Goal: Task Accomplishment & Management: Complete application form

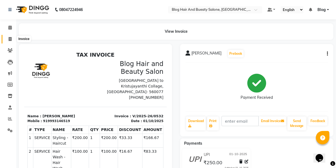
click at [9, 39] on icon at bounding box center [10, 39] width 3 height 4
select select "8741"
select select "service"
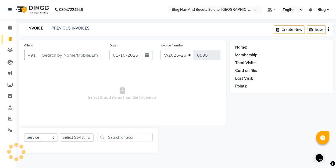
click at [70, 56] on input "Client" at bounding box center [70, 55] width 63 height 10
type input "9"
type input "8714149628"
click at [92, 56] on span "Add Client" at bounding box center [87, 54] width 21 height 5
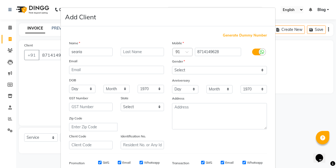
type input "searia"
click at [197, 65] on div "Gender" at bounding box center [219, 63] width 103 height 8
select select "[DEMOGRAPHIC_DATA]"
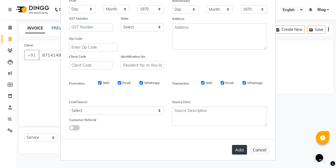
scroll to position [79, 0]
click at [241, 147] on button "Add" at bounding box center [239, 150] width 15 height 10
select select
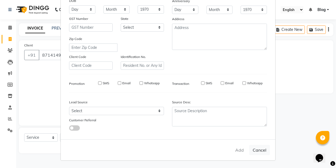
select select
checkbox input "false"
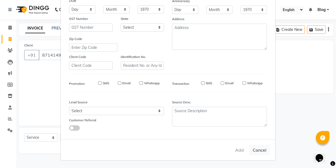
checkbox input "false"
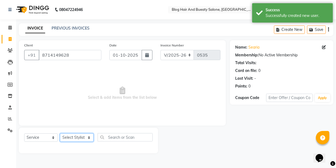
select select "91866"
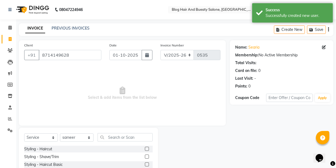
click at [149, 150] on div at bounding box center [149, 149] width 8 height 7
click at [148, 150] on label at bounding box center [147, 149] width 4 height 4
click at [148, 150] on input "checkbox" at bounding box center [146, 148] width 3 height 3
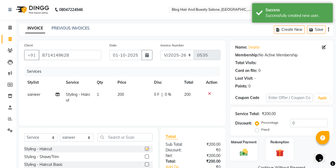
checkbox input "false"
click at [261, 129] on label "Fixed" at bounding box center [265, 129] width 8 height 5
click at [259, 129] on input "Fixed" at bounding box center [258, 130] width 4 height 4
radio input "true"
click at [292, 122] on input "0" at bounding box center [309, 123] width 38 height 8
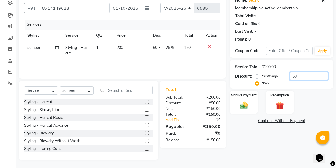
scroll to position [47, 0]
type input "50"
click at [243, 108] on img at bounding box center [243, 105] width 13 height 9
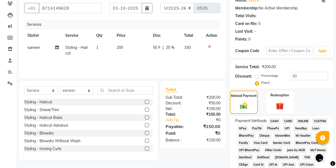
scroll to position [59, 0]
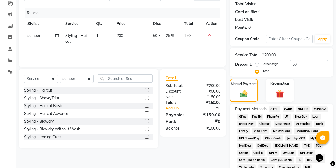
click at [285, 117] on span "UPI" at bounding box center [286, 117] width 8 height 6
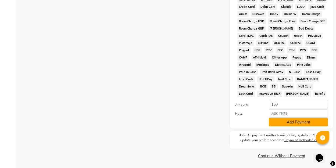
scroll to position [255, 0]
click at [284, 119] on button "Add Payment" at bounding box center [297, 122] width 59 height 8
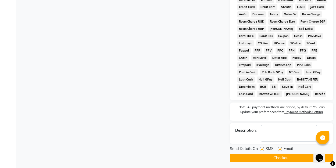
click at [279, 147] on label at bounding box center [280, 149] width 4 height 4
click at [279, 148] on input "checkbox" at bounding box center [279, 149] width 3 height 3
checkbox input "false"
click at [273, 158] on button "Checkout" at bounding box center [281, 158] width 103 height 8
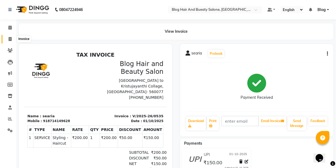
click at [10, 38] on icon at bounding box center [10, 39] width 3 height 4
select select "service"
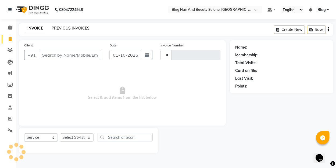
type input "0536"
select select "8741"
click at [65, 28] on link "PREVIOUS INVOICES" at bounding box center [71, 28] width 38 height 5
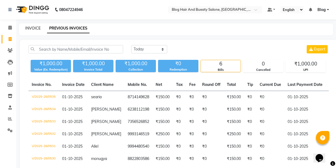
click at [32, 27] on link "INVOICE" at bounding box center [32, 28] width 15 height 5
select select "8741"
select select "service"
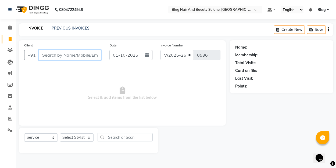
click at [60, 55] on input "Client" at bounding box center [70, 55] width 63 height 10
type input "6282924831"
click at [85, 55] on span "Add Client" at bounding box center [87, 54] width 21 height 5
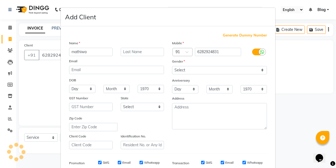
type input "mathiwa"
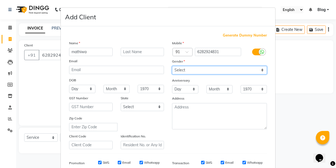
select select "[DEMOGRAPHIC_DATA]"
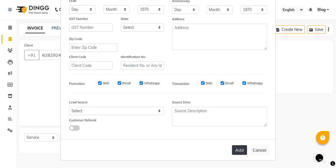
click at [241, 149] on button "Add" at bounding box center [239, 150] width 15 height 10
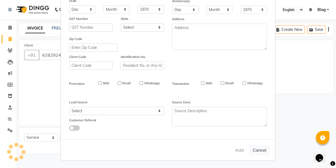
select select
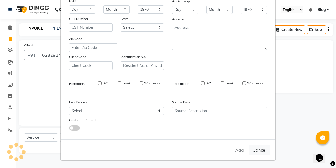
select select
checkbox input "false"
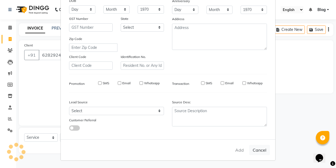
checkbox input "false"
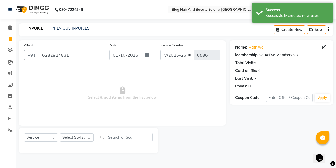
scroll to position [0, 0]
select select "91866"
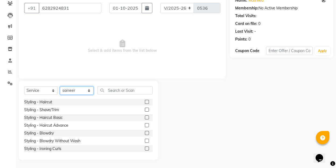
scroll to position [47, 0]
click at [147, 103] on label at bounding box center [147, 102] width 4 height 4
click at [147, 103] on input "checkbox" at bounding box center [146, 101] width 3 height 3
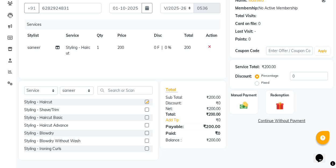
checkbox input "false"
click at [261, 83] on label "Fixed" at bounding box center [265, 82] width 8 height 5
click at [258, 83] on input "Fixed" at bounding box center [258, 83] width 4 height 4
radio input "true"
click at [304, 80] on input "0" at bounding box center [309, 76] width 38 height 8
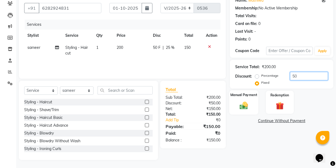
type input "50"
click at [242, 105] on img at bounding box center [243, 105] width 13 height 9
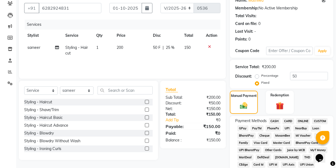
click at [285, 130] on span "UPI" at bounding box center [286, 128] width 8 height 6
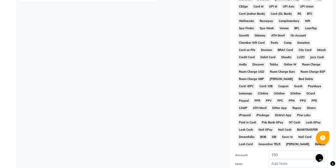
scroll to position [218, 0]
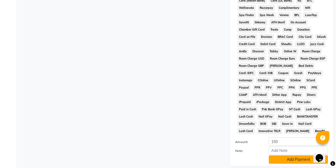
click at [284, 157] on button "Add Payment" at bounding box center [297, 159] width 59 height 8
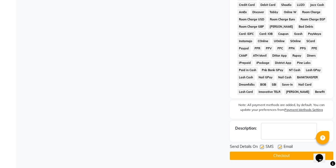
scroll to position [257, 0]
click at [278, 149] on div at bounding box center [279, 148] width 3 height 6
click at [280, 147] on label at bounding box center [280, 147] width 4 height 4
click at [280, 147] on input "checkbox" at bounding box center [279, 147] width 3 height 3
checkbox input "false"
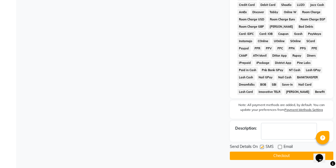
click at [279, 154] on button "Checkout" at bounding box center [281, 156] width 103 height 8
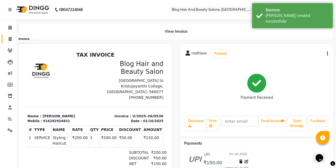
click at [8, 37] on span at bounding box center [9, 39] width 9 height 6
select select "service"
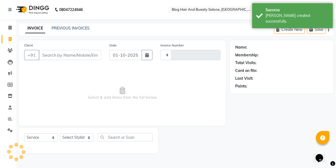
type input "0537"
select select "8741"
click at [60, 27] on link "PREVIOUS INVOICES" at bounding box center [71, 28] width 38 height 5
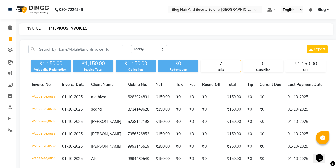
click at [28, 27] on link "INVOICE" at bounding box center [32, 28] width 15 height 5
select select "service"
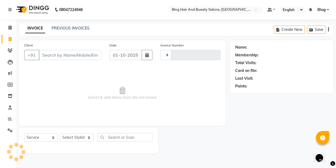
type input "0537"
select select "8741"
click at [26, 80] on span "Select & add items from the list below" at bounding box center [122, 94] width 196 height 54
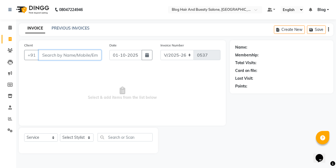
click at [86, 56] on input "Client" at bounding box center [70, 55] width 63 height 10
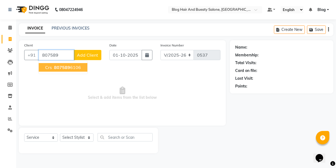
click at [78, 66] on ngb-highlight "807589 6106" at bounding box center [67, 67] width 28 height 5
type input "8075896106"
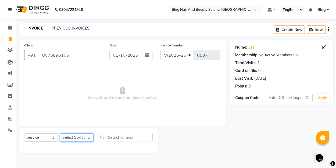
select select "91866"
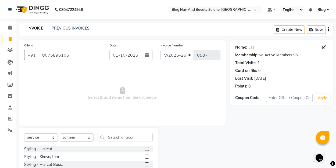
click at [147, 149] on label at bounding box center [147, 149] width 4 height 4
click at [147, 149] on input "checkbox" at bounding box center [146, 148] width 3 height 3
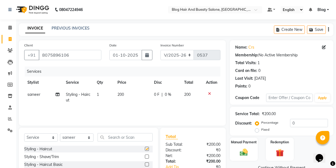
checkbox input "false"
click at [261, 129] on label "Fixed" at bounding box center [265, 129] width 8 height 5
click at [256, 129] on input "Fixed" at bounding box center [258, 130] width 4 height 4
radio input "true"
click at [300, 126] on input "0" at bounding box center [309, 123] width 38 height 8
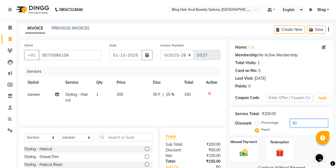
type input "50"
click at [247, 147] on div "Manual Payment" at bounding box center [243, 149] width 29 height 24
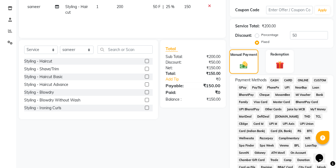
scroll to position [122, 0]
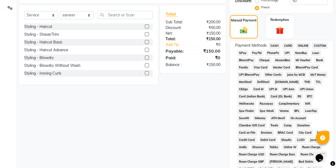
click at [286, 54] on span "UPI" at bounding box center [286, 53] width 8 height 6
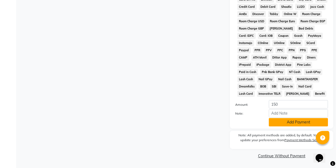
click at [288, 121] on button "Add Payment" at bounding box center [297, 122] width 59 height 8
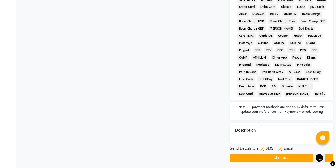
scroll to position [255, 0]
click at [280, 148] on label at bounding box center [280, 149] width 4 height 4
click at [280, 148] on input "checkbox" at bounding box center [279, 149] width 3 height 3
checkbox input "false"
click at [280, 155] on button "Checkout" at bounding box center [281, 158] width 103 height 8
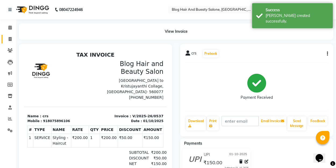
click at [9, 39] on icon at bounding box center [10, 39] width 3 height 4
select select "service"
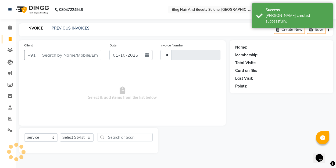
type input "0538"
select select "8741"
click at [69, 26] on link "PREVIOUS INVOICES" at bounding box center [71, 28] width 38 height 5
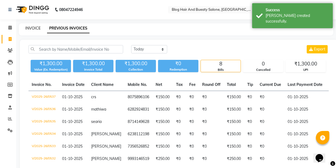
click at [33, 28] on link "INVOICE" at bounding box center [32, 28] width 15 height 5
select select "8741"
select select "service"
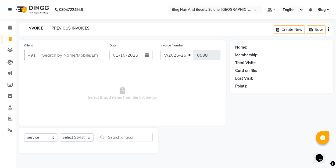
click at [64, 27] on link "PREVIOUS INVOICES" at bounding box center [71, 28] width 38 height 5
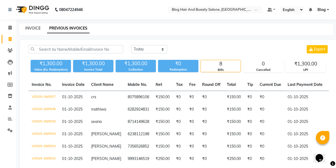
click at [32, 27] on link "INVOICE" at bounding box center [32, 28] width 15 height 5
select select "service"
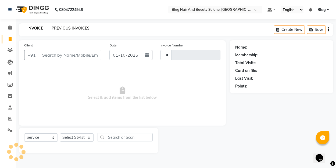
type input "0538"
click at [55, 28] on link "PREVIOUS INVOICES" at bounding box center [71, 28] width 38 height 5
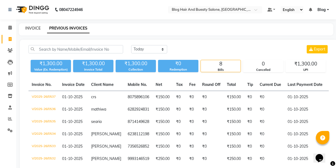
click at [35, 28] on link "INVOICE" at bounding box center [32, 28] width 15 height 5
select select "8741"
select select "service"
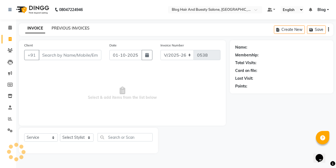
click at [62, 28] on link "PREVIOUS INVOICES" at bounding box center [71, 28] width 38 height 5
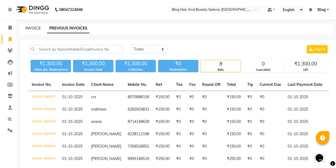
click at [34, 28] on link "INVOICE" at bounding box center [32, 28] width 15 height 5
select select "8741"
select select "service"
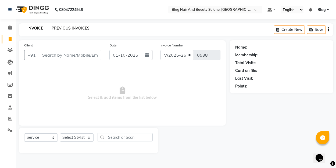
click at [65, 30] on link "PREVIOUS INVOICES" at bounding box center [71, 28] width 38 height 5
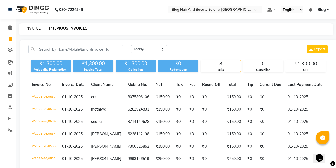
click at [34, 29] on link "INVOICE" at bounding box center [32, 28] width 15 height 5
select select "8741"
select select "service"
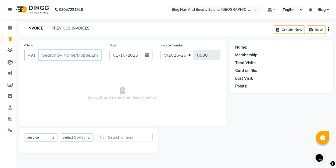
click at [72, 56] on input "Client" at bounding box center [70, 55] width 63 height 10
type input "8137009389"
click at [94, 54] on span "Add Client" at bounding box center [87, 54] width 21 height 5
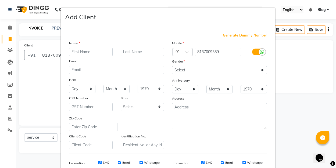
click at [89, 53] on input "text" at bounding box center [90, 52] width 43 height 8
type input "[PERSON_NAME]"
select select "[DEMOGRAPHIC_DATA]"
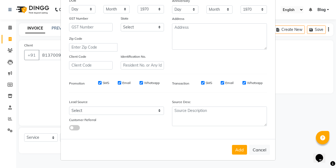
scroll to position [79, 0]
click at [237, 150] on button "Add" at bounding box center [239, 150] width 15 height 10
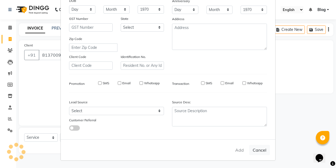
select select
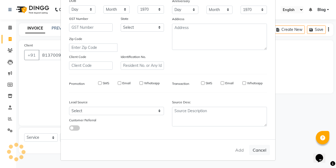
select select
checkbox input "false"
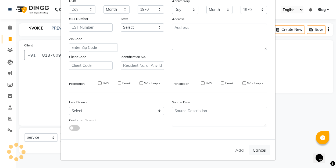
checkbox input "false"
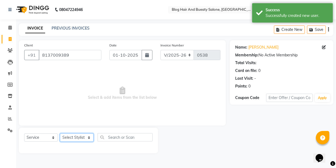
select select "91866"
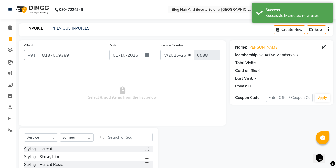
click at [147, 150] on label at bounding box center [147, 149] width 4 height 4
click at [147, 150] on input "checkbox" at bounding box center [146, 148] width 3 height 3
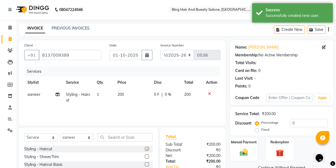
checkbox input "false"
click at [261, 130] on label "Fixed" at bounding box center [265, 129] width 8 height 5
click at [256, 130] on input "Fixed" at bounding box center [258, 130] width 4 height 4
radio input "true"
click at [312, 122] on input "0" at bounding box center [309, 123] width 38 height 8
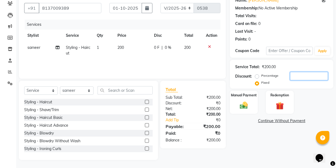
scroll to position [47, 0]
type input "50"
click at [253, 109] on div "Manual Payment" at bounding box center [243, 102] width 29 height 24
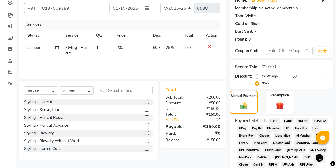
click at [286, 127] on span "UPI" at bounding box center [286, 128] width 8 height 6
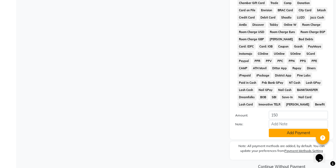
click at [284, 135] on button "Add Payment" at bounding box center [297, 133] width 59 height 8
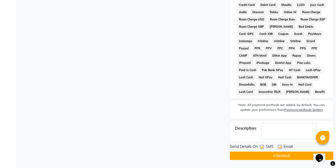
scroll to position [257, 0]
click at [278, 145] on label at bounding box center [280, 147] width 4 height 4
click at [278, 146] on input "checkbox" at bounding box center [279, 147] width 3 height 3
checkbox input "false"
click at [275, 156] on button "Checkout" at bounding box center [281, 156] width 103 height 8
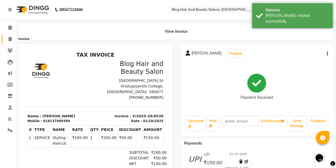
click at [9, 37] on icon at bounding box center [10, 39] width 3 height 4
select select "service"
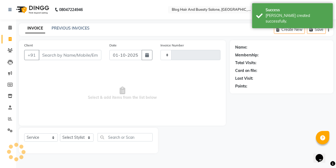
type input "0539"
select select "8741"
click at [63, 28] on link "PREVIOUS INVOICES" at bounding box center [71, 28] width 38 height 5
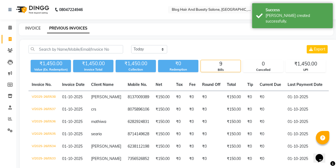
click at [30, 28] on link "INVOICE" at bounding box center [32, 28] width 15 height 5
select select "8741"
select select "service"
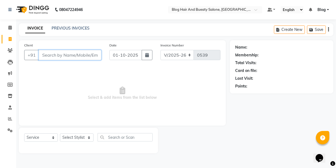
click at [58, 53] on input "Client" at bounding box center [70, 55] width 63 height 10
type input "6238192013"
click at [84, 56] on span "Add Client" at bounding box center [87, 54] width 21 height 5
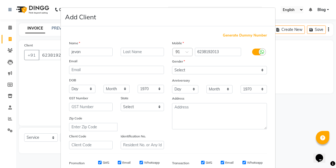
type input "jevan"
select select "[DEMOGRAPHIC_DATA]"
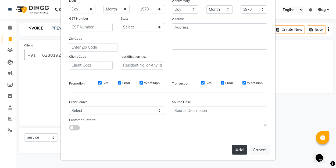
scroll to position [79, 0]
click at [238, 152] on button "Add" at bounding box center [239, 150] width 15 height 10
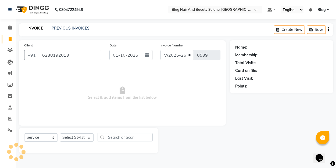
select select
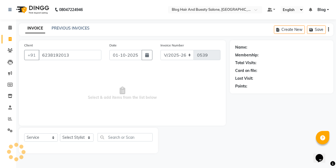
select select
checkbox input "false"
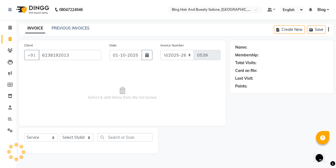
checkbox input "false"
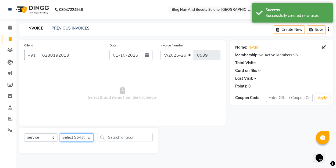
select select "91866"
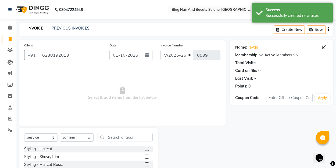
click at [147, 151] on label at bounding box center [147, 149] width 4 height 4
click at [147, 151] on input "checkbox" at bounding box center [146, 148] width 3 height 3
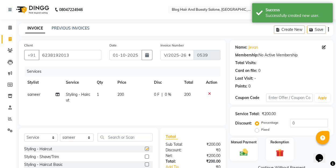
checkbox input "false"
click at [261, 129] on label "Fixed" at bounding box center [265, 129] width 8 height 5
click at [256, 129] on input "Fixed" at bounding box center [258, 130] width 4 height 4
radio input "true"
click at [299, 126] on input "0" at bounding box center [309, 123] width 38 height 8
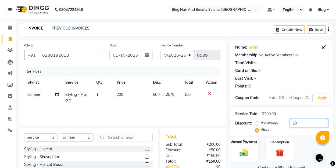
type input "50"
click at [245, 146] on div "Manual Payment" at bounding box center [243, 149] width 29 height 24
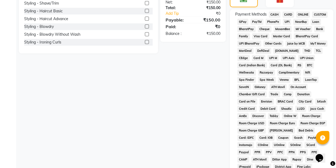
scroll to position [152, 0]
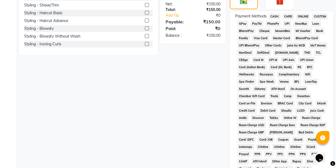
click at [283, 23] on span "UPI" at bounding box center [286, 24] width 8 height 6
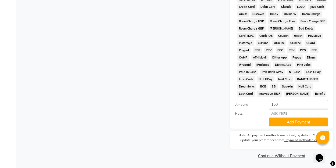
scroll to position [255, 0]
click at [284, 123] on button "Add Payment" at bounding box center [297, 122] width 59 height 8
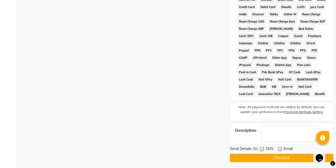
click at [280, 147] on label at bounding box center [280, 149] width 4 height 4
click at [280, 148] on input "checkbox" at bounding box center [279, 149] width 3 height 3
checkbox input "false"
click at [279, 159] on button "Checkout" at bounding box center [281, 158] width 103 height 8
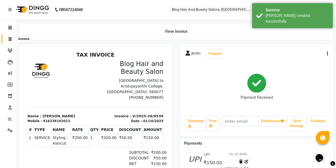
click at [10, 39] on icon at bounding box center [10, 39] width 3 height 4
select select "8741"
select select "service"
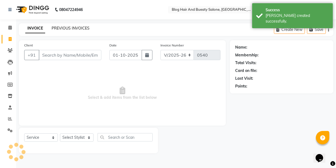
click at [64, 28] on link "PREVIOUS INVOICES" at bounding box center [71, 28] width 38 height 5
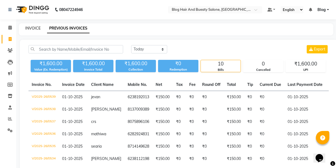
click at [38, 27] on link "INVOICE" at bounding box center [32, 28] width 15 height 5
select select "service"
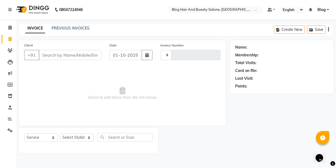
type input "0540"
select select "8741"
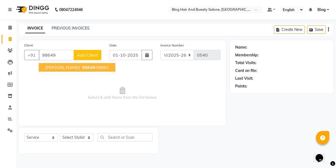
click at [81, 68] on ngb-highlight "98649 38881" at bounding box center [95, 67] width 28 height 5
type input "9864938881"
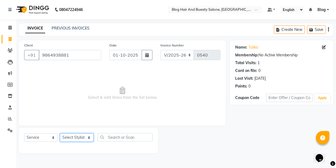
select select "91876"
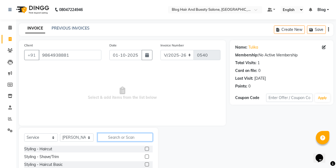
click at [125, 135] on input "text" at bounding box center [124, 137] width 55 height 8
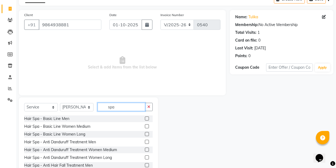
scroll to position [32, 0]
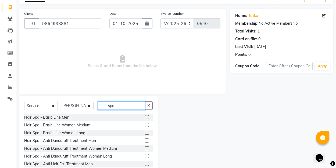
type input "spa"
click at [146, 125] on label at bounding box center [147, 125] width 4 height 4
click at [146, 125] on input "checkbox" at bounding box center [146, 125] width 3 height 3
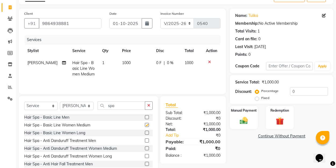
checkbox input "false"
click at [261, 98] on label "Fixed" at bounding box center [265, 98] width 8 height 5
click at [257, 98] on input "Fixed" at bounding box center [258, 98] width 4 height 4
radio input "true"
click at [298, 92] on input "0" at bounding box center [309, 91] width 38 height 8
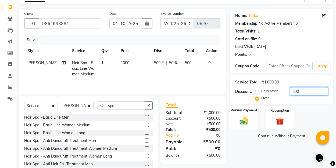
type input "500"
click at [243, 113] on div "Manual Payment" at bounding box center [243, 118] width 29 height 24
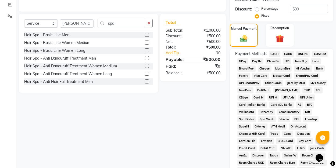
scroll to position [120, 0]
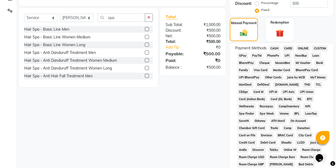
click at [285, 55] on span "UPI" at bounding box center [286, 56] width 8 height 6
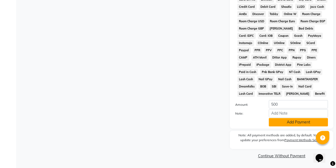
scroll to position [255, 0]
click at [277, 122] on button "Add Payment" at bounding box center [297, 122] width 59 height 8
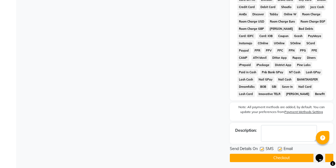
click at [279, 149] on label at bounding box center [280, 149] width 4 height 4
click at [279, 149] on input "checkbox" at bounding box center [279, 149] width 3 height 3
checkbox input "false"
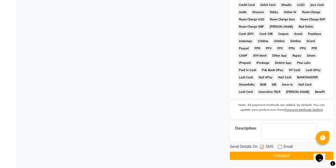
scroll to position [257, 0]
click at [268, 156] on button "Checkout" at bounding box center [281, 156] width 103 height 8
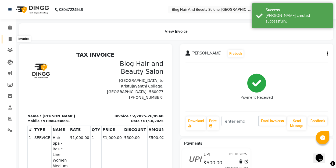
click at [11, 41] on icon at bounding box center [10, 39] width 3 height 4
select select "8741"
select select "service"
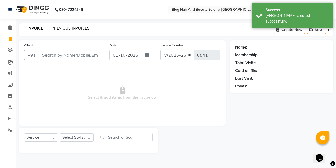
click at [63, 27] on link "PREVIOUS INVOICES" at bounding box center [71, 28] width 38 height 5
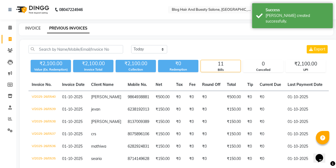
click at [36, 28] on link "INVOICE" at bounding box center [32, 28] width 15 height 5
select select "8741"
select select "service"
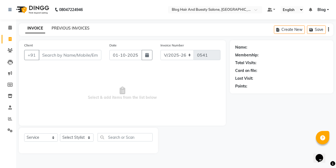
click at [81, 28] on link "PREVIOUS INVOICES" at bounding box center [71, 28] width 38 height 5
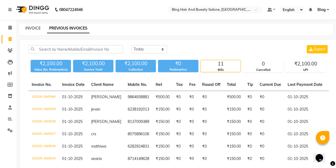
click at [35, 26] on link "INVOICE" at bounding box center [32, 28] width 15 height 5
select select "8741"
select select "service"
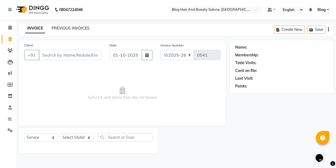
click at [78, 27] on link "PREVIOUS INVOICES" at bounding box center [71, 28] width 38 height 5
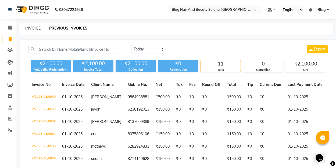
click at [37, 29] on link "INVOICE" at bounding box center [32, 28] width 15 height 5
select select "8741"
select select "service"
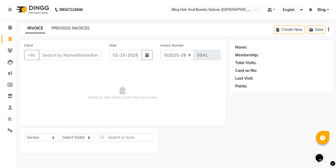
click at [67, 29] on link "PREVIOUS INVOICES" at bounding box center [71, 28] width 38 height 5
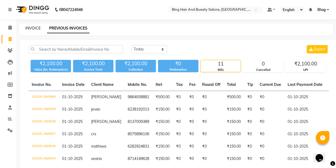
click at [37, 28] on link "INVOICE" at bounding box center [32, 28] width 15 height 5
select select "8741"
select select "service"
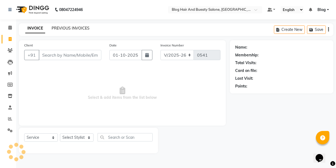
click at [79, 30] on link "PREVIOUS INVOICES" at bounding box center [71, 28] width 38 height 5
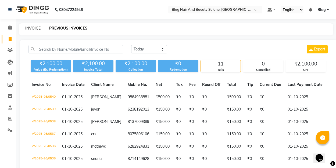
click at [39, 29] on link "INVOICE" at bounding box center [32, 28] width 15 height 5
select select "8741"
select select "service"
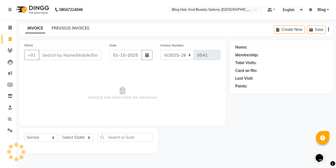
click at [68, 29] on link "PREVIOUS INVOICES" at bounding box center [71, 28] width 38 height 5
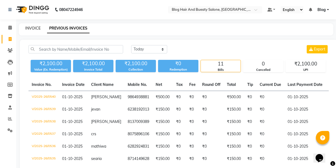
click at [37, 28] on link "INVOICE" at bounding box center [32, 28] width 15 height 5
select select "service"
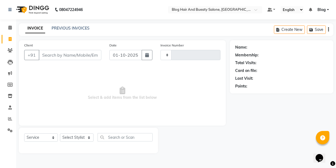
type input "0541"
select select "8741"
click at [71, 29] on link "PREVIOUS INVOICES" at bounding box center [71, 28] width 38 height 5
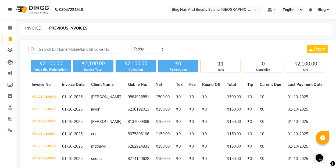
click at [38, 28] on link "INVOICE" at bounding box center [32, 28] width 15 height 5
select select "8741"
select select "service"
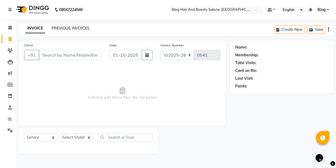
click at [68, 28] on link "PREVIOUS INVOICES" at bounding box center [71, 28] width 38 height 5
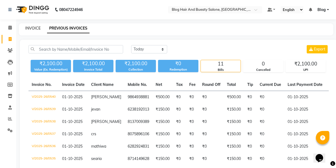
click at [34, 27] on link "INVOICE" at bounding box center [32, 28] width 15 height 5
select select "service"
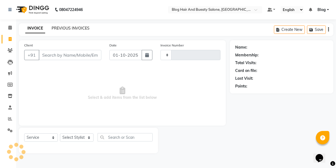
click at [78, 29] on link "PREVIOUS INVOICES" at bounding box center [71, 28] width 38 height 5
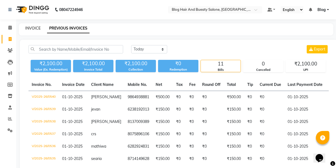
click at [26, 30] on link "INVOICE" at bounding box center [32, 28] width 15 height 5
select select "8741"
select select "service"
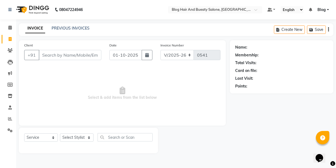
click at [69, 31] on div "PREVIOUS INVOICES" at bounding box center [71, 29] width 38 height 6
click at [36, 28] on link "INVOICE" at bounding box center [35, 29] width 20 height 10
click at [70, 29] on link "PREVIOUS INVOICES" at bounding box center [71, 28] width 38 height 5
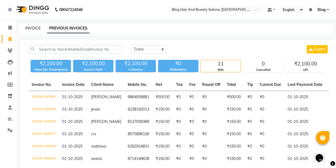
click at [34, 30] on link "INVOICE" at bounding box center [32, 28] width 15 height 5
select select "8741"
select select "service"
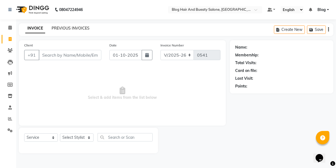
click at [70, 28] on link "PREVIOUS INVOICES" at bounding box center [71, 28] width 38 height 5
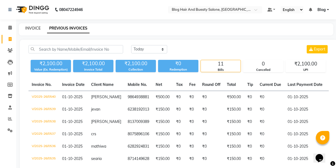
click at [32, 28] on link "INVOICE" at bounding box center [32, 28] width 15 height 5
select select "8741"
select select "service"
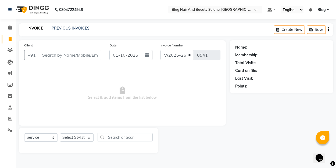
click at [47, 54] on input "Client" at bounding box center [70, 55] width 63 height 10
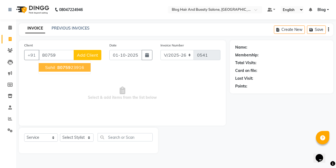
click at [61, 69] on span "80759" at bounding box center [63, 67] width 13 height 5
type input "8075923916"
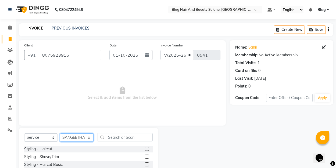
select select "91866"
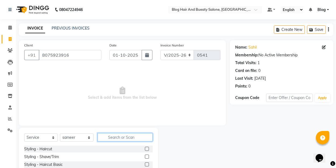
click at [115, 139] on input "text" at bounding box center [124, 137] width 55 height 8
click at [147, 148] on label at bounding box center [147, 149] width 4 height 4
click at [147, 148] on input "checkbox" at bounding box center [146, 148] width 3 height 3
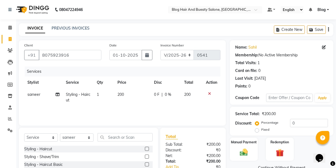
click at [148, 149] on label at bounding box center [147, 149] width 4 height 4
click at [148, 149] on input "checkbox" at bounding box center [146, 148] width 3 height 3
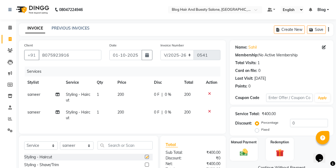
checkbox input "false"
click at [261, 131] on label "Fixed" at bounding box center [265, 129] width 8 height 5
click at [256, 131] on input "Fixed" at bounding box center [258, 130] width 4 height 4
radio input "true"
click at [308, 128] on div "Percentage Fixed 0" at bounding box center [292, 126] width 72 height 14
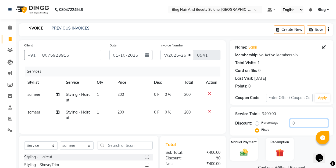
click at [308, 126] on input "0" at bounding box center [309, 123] width 38 height 8
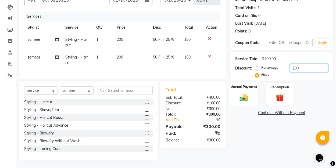
scroll to position [55, 0]
type input "100"
click at [246, 100] on img at bounding box center [243, 97] width 13 height 9
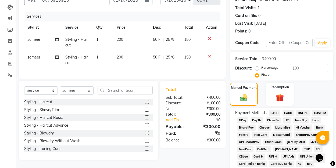
click at [284, 120] on span "UPI" at bounding box center [286, 120] width 8 height 6
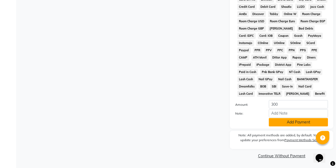
scroll to position [255, 0]
click at [284, 121] on button "Add Payment" at bounding box center [297, 122] width 59 height 8
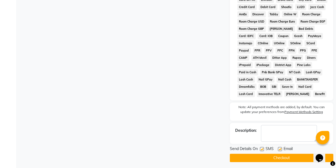
click at [279, 149] on label at bounding box center [280, 149] width 4 height 4
click at [279, 149] on input "checkbox" at bounding box center [279, 149] width 3 height 3
checkbox input "false"
click at [276, 158] on button "Checkout" at bounding box center [281, 158] width 103 height 8
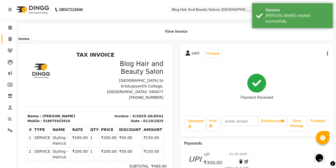
click at [11, 40] on icon at bounding box center [10, 39] width 3 height 4
select select "service"
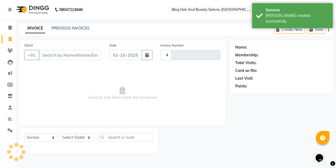
type input "0542"
select select "8741"
click at [62, 27] on link "PREVIOUS INVOICES" at bounding box center [71, 28] width 38 height 5
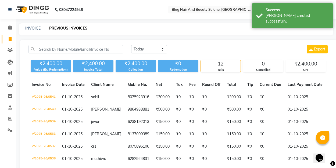
click at [41, 28] on div "INVOICE PREVIOUS INVOICES" at bounding box center [173, 29] width 308 height 6
click at [35, 28] on link "INVOICE" at bounding box center [32, 28] width 15 height 5
select select "8741"
select select "service"
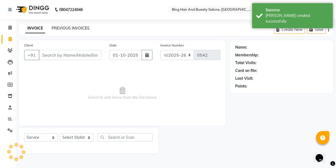
click at [57, 28] on link "PREVIOUS INVOICES" at bounding box center [71, 28] width 38 height 5
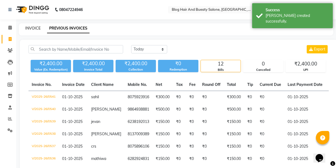
click at [34, 28] on link "INVOICE" at bounding box center [32, 28] width 15 height 5
select select "8741"
select select "service"
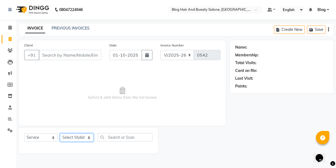
select select "91876"
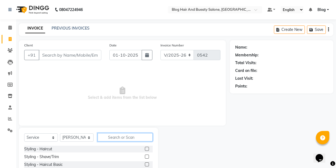
click at [124, 139] on input "text" at bounding box center [124, 137] width 55 height 8
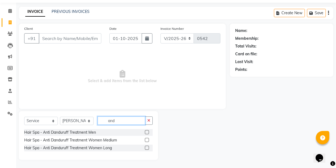
scroll to position [17, 0]
type input "and"
click at [146, 139] on label at bounding box center [147, 140] width 4 height 4
click at [146, 139] on input "checkbox" at bounding box center [146, 140] width 3 height 3
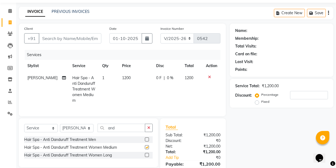
checkbox input "false"
click at [120, 124] on input "and" at bounding box center [121, 128] width 48 height 8
type input "a"
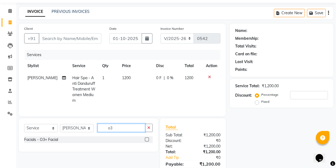
type input "o"
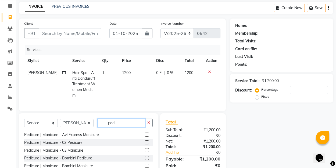
scroll to position [27, 0]
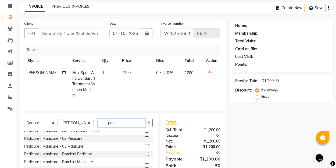
type input "pedi"
click at [147, 136] on label at bounding box center [147, 138] width 4 height 4
click at [147, 137] on input "checkbox" at bounding box center [146, 138] width 3 height 3
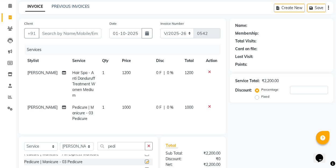
checkbox input "false"
click at [119, 142] on input "pedi" at bounding box center [121, 146] width 48 height 8
type input "p"
click at [82, 35] on input "Client" at bounding box center [70, 33] width 63 height 10
type input "7"
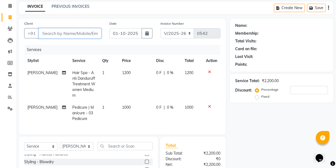
type input "0"
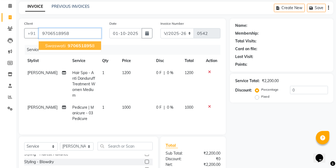
type input "9706518958"
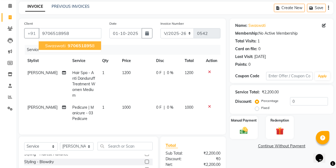
click at [72, 45] on span "970651895" at bounding box center [80, 45] width 24 height 5
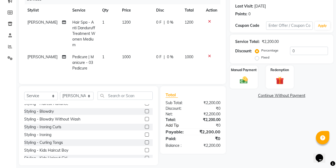
scroll to position [72, 0]
click at [196, 117] on div "₹2,200.00" at bounding box center [208, 120] width 31 height 6
click at [204, 117] on div "₹2,200.00" at bounding box center [208, 120] width 31 height 6
click at [199, 117] on div "₹2,200.00" at bounding box center [208, 120] width 31 height 6
click at [257, 61] on div "Service Total: ₹2,200.00 Discount: Percentage Fixed 0" at bounding box center [281, 49] width 103 height 29
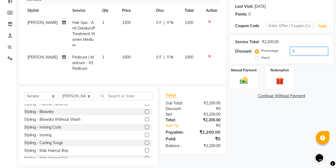
click at [294, 51] on input "0" at bounding box center [309, 51] width 38 height 8
click at [261, 58] on label "Fixed" at bounding box center [265, 57] width 8 height 5
click at [256, 58] on input "Fixed" at bounding box center [258, 58] width 4 height 4
radio input "true"
click at [181, 23] on td "1200" at bounding box center [191, 34] width 21 height 35
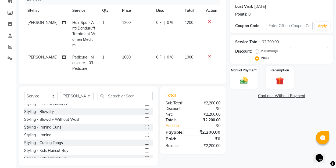
scroll to position [66, 0]
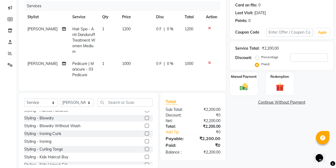
select select "91876"
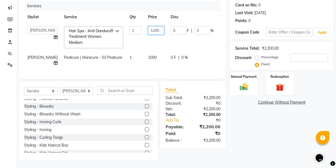
click at [148, 31] on input "1200" at bounding box center [156, 30] width 16 height 8
click at [148, 30] on input "1200" at bounding box center [156, 30] width 16 height 8
type input "1"
type input "950"
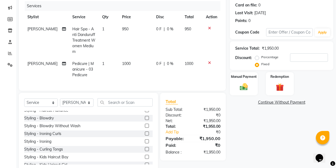
click at [129, 58] on td "1000" at bounding box center [136, 69] width 34 height 23
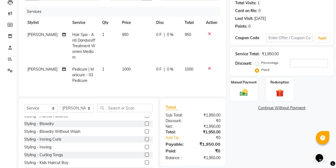
select select "91876"
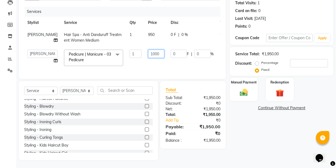
click at [148, 53] on input "1000" at bounding box center [156, 54] width 16 height 8
click at [148, 55] on input "1000" at bounding box center [156, 54] width 16 height 8
type input "1"
type input "800"
click at [241, 117] on div "Name: Swaswati Membership: No Active Membership Total Visits: 1 Card on file: 0…" at bounding box center [283, 70] width 107 height 180
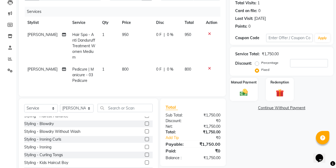
click at [252, 146] on div "Name: Swaswati Membership: No Active Membership Total Visits: 1 Card on file: 0…" at bounding box center [283, 78] width 107 height 197
click at [196, 141] on div "₹1,750.00" at bounding box center [208, 144] width 31 height 6
click at [244, 97] on img at bounding box center [243, 92] width 13 height 9
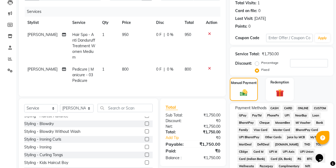
click at [261, 62] on label "Percentage" at bounding box center [269, 62] width 17 height 5
click at [258, 62] on input "Percentage" at bounding box center [258, 63] width 4 height 4
radio input "true"
click at [272, 108] on span "CASH" at bounding box center [274, 108] width 12 height 6
click at [261, 72] on label "Fixed" at bounding box center [265, 69] width 8 height 5
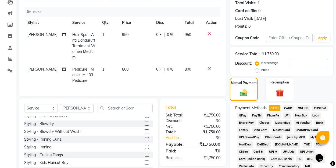
click at [256, 72] on input "Fixed" at bounding box center [258, 70] width 4 height 4
radio input "true"
click at [293, 63] on input "number" at bounding box center [309, 63] width 38 height 8
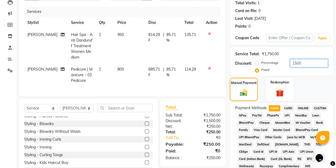
type input "1500"
click at [296, 92] on div "Manual Payment Redemption" at bounding box center [281, 89] width 111 height 23
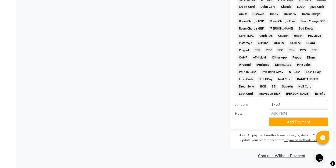
scroll to position [255, 0]
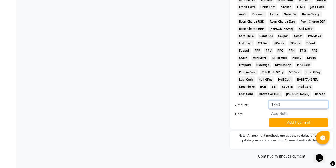
click at [287, 105] on input "1750" at bounding box center [297, 104] width 59 height 8
type input "1"
type input "1500"
click at [277, 122] on button "Add Payment" at bounding box center [297, 122] width 59 height 8
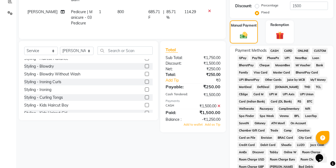
scroll to position [116, 0]
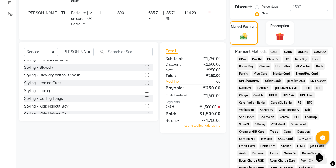
click at [287, 59] on span "UPI" at bounding box center [286, 59] width 8 height 6
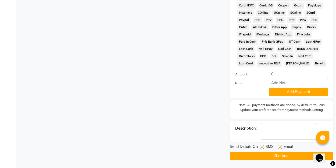
scroll to position [286, 0]
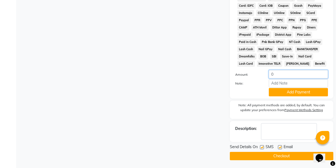
click at [276, 74] on input "0" at bounding box center [297, 74] width 59 height 8
type input "250"
click at [278, 94] on button "Add Payment" at bounding box center [297, 92] width 59 height 8
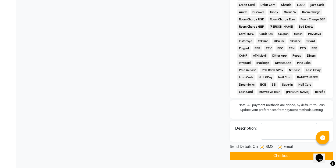
click at [278, 146] on label at bounding box center [280, 147] width 4 height 4
click at [278, 146] on input "checkbox" at bounding box center [279, 147] width 3 height 3
checkbox input "false"
click at [263, 156] on button "Checkout" at bounding box center [281, 156] width 103 height 8
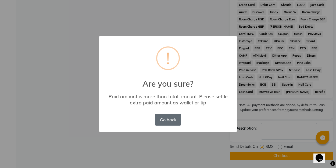
click at [163, 121] on button "Go back" at bounding box center [168, 120] width 26 height 12
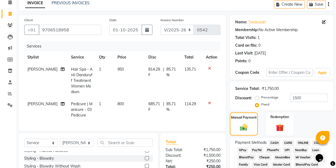
scroll to position [25, 0]
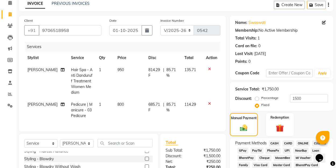
click at [287, 151] on span "UPI" at bounding box center [286, 151] width 8 height 6
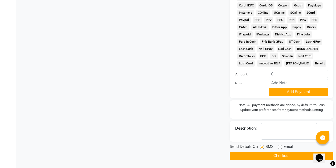
scroll to position [286, 0]
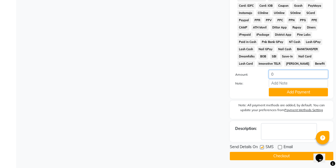
click at [279, 73] on input "0" at bounding box center [297, 74] width 59 height 8
type input "250"
click at [278, 157] on button "Checkout" at bounding box center [281, 156] width 103 height 8
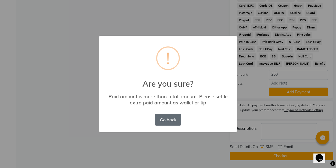
click at [173, 121] on button "Go back" at bounding box center [168, 120] width 26 height 12
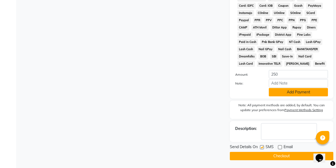
click at [291, 93] on button "Add Payment" at bounding box center [297, 92] width 59 height 8
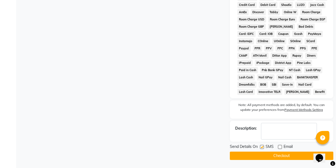
scroll to position [257, 0]
click at [264, 155] on button "Checkout" at bounding box center [281, 156] width 103 height 8
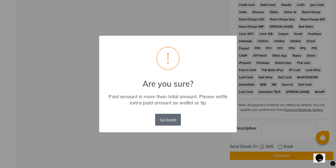
click at [169, 119] on button "Go back" at bounding box center [168, 120] width 26 height 12
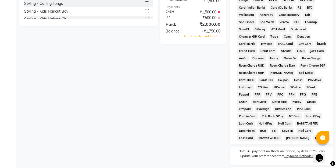
scroll to position [160, 0]
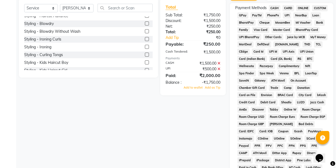
click at [288, 16] on span "UPI" at bounding box center [286, 15] width 8 height 6
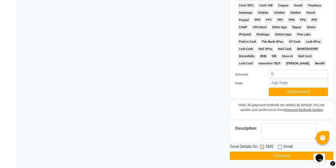
scroll to position [286, 0]
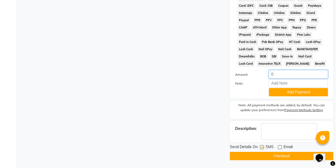
click at [278, 74] on input "0" at bounding box center [297, 74] width 59 height 8
type input "250"
click at [277, 93] on button "Add Payment" at bounding box center [297, 92] width 59 height 8
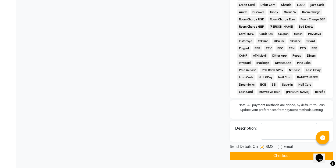
click at [271, 155] on button "Checkout" at bounding box center [281, 156] width 103 height 8
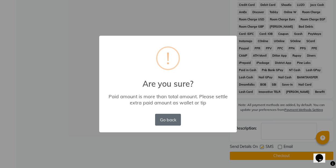
click at [176, 121] on button "Go back" at bounding box center [168, 120] width 26 height 12
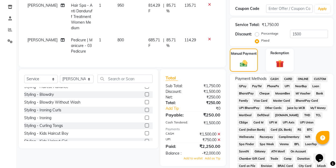
scroll to position [89, 0]
click at [261, 34] on label "Percentage" at bounding box center [269, 33] width 17 height 5
click at [256, 34] on input "Percentage" at bounding box center [258, 34] width 4 height 4
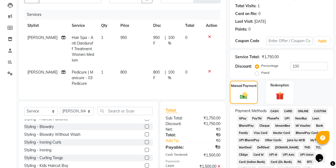
scroll to position [56, 0]
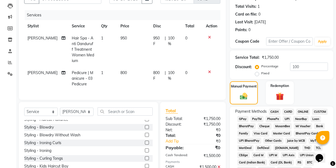
click at [153, 38] on span "950 F" at bounding box center [157, 40] width 9 height 11
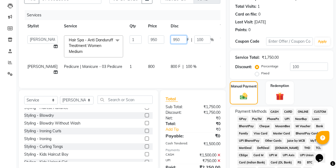
click at [170, 40] on input "950" at bounding box center [178, 39] width 16 height 8
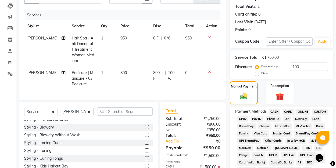
click at [161, 65] on tbody "[PERSON_NAME] Hair Spa - Anti Danduruff Treatment Women Medium 1 950 0 F | 0 % …" at bounding box center [122, 61] width 196 height 58
click at [157, 74] on span "800 F" at bounding box center [157, 75] width 9 height 11
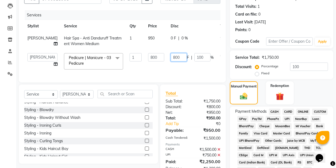
click at [170, 55] on input "800" at bounding box center [178, 57] width 16 height 8
click at [250, 117] on span "PayTM" at bounding box center [256, 119] width 13 height 6
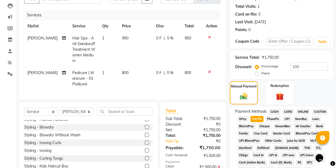
click at [275, 112] on span "CASH" at bounding box center [274, 112] width 12 height 6
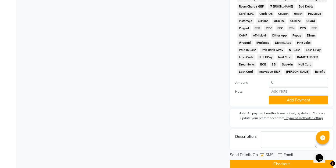
scroll to position [282, 0]
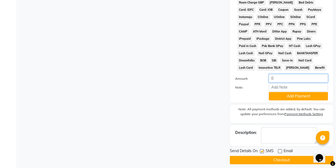
click at [275, 79] on input "0" at bounding box center [297, 78] width 59 height 8
click at [277, 97] on button "Add Payment" at bounding box center [297, 96] width 59 height 8
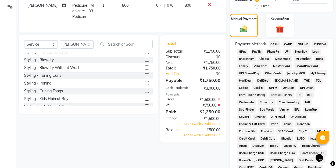
scroll to position [122, 0]
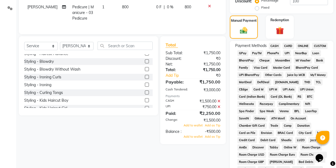
click at [286, 53] on span "UPI" at bounding box center [286, 53] width 8 height 6
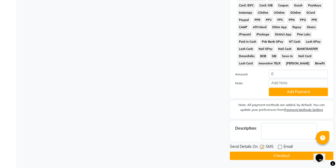
scroll to position [286, 0]
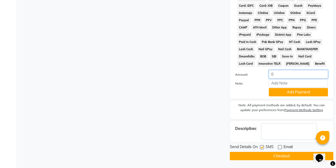
click at [278, 73] on input "0" at bounding box center [297, 74] width 59 height 8
click at [277, 93] on button "Add Payment" at bounding box center [297, 92] width 59 height 8
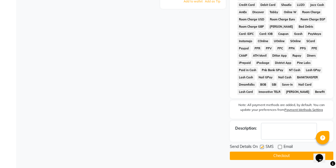
scroll to position [257, 0]
click at [276, 155] on button "Checkout" at bounding box center [281, 156] width 103 height 8
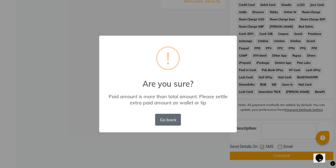
click at [170, 118] on button "Go back" at bounding box center [168, 120] width 26 height 12
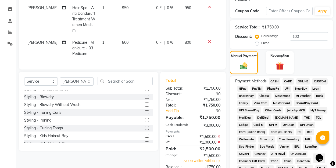
scroll to position [86, 0]
click at [219, 141] on icon at bounding box center [218, 143] width 3 height 4
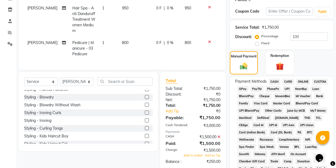
click at [219, 135] on icon at bounding box center [218, 137] width 3 height 4
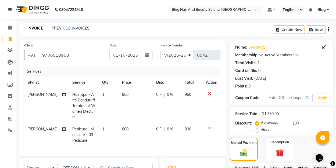
scroll to position [0, 0]
click at [125, 94] on td "950" at bounding box center [136, 106] width 34 height 35
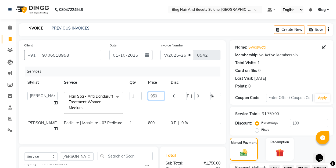
click at [148, 97] on input "950" at bounding box center [156, 96] width 16 height 8
click at [145, 124] on td "800" at bounding box center [156, 126] width 23 height 18
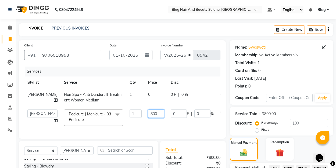
click at [148, 115] on input "800" at bounding box center [156, 114] width 16 height 8
click at [195, 90] on tr "[PERSON_NAME] Hair Spa - Anti Danduruff Treatment Women Medium 1 0 0 F | 0 % 0" at bounding box center [137, 98] width 226 height 18
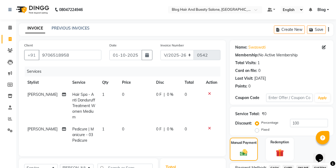
click at [209, 94] on icon at bounding box center [209, 94] width 3 height 4
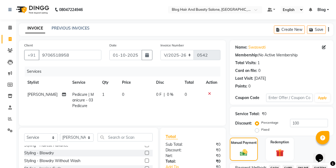
click at [209, 94] on icon at bounding box center [209, 94] width 3 height 4
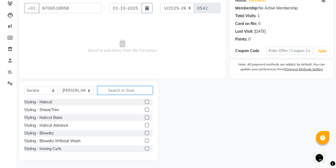
click at [109, 90] on input "text" at bounding box center [124, 90] width 55 height 8
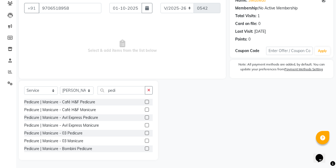
click at [147, 134] on label at bounding box center [147, 133] width 4 height 4
click at [147, 134] on input "checkbox" at bounding box center [146, 133] width 3 height 3
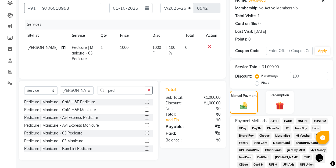
click at [147, 141] on label at bounding box center [147, 141] width 4 height 4
click at [147, 141] on input "checkbox" at bounding box center [146, 140] width 3 height 3
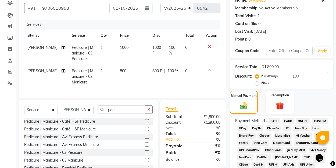
click at [209, 71] on icon at bounding box center [209, 70] width 3 height 4
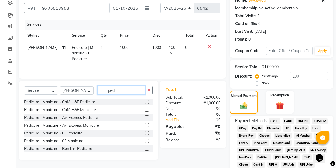
click at [121, 90] on input "pedi" at bounding box center [121, 90] width 48 height 8
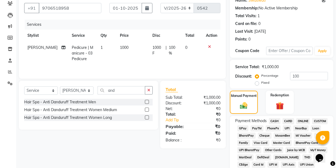
drag, startPoint x: 121, startPoint y: 90, endPoint x: 148, endPoint y: 111, distance: 33.8
click at [148, 111] on label at bounding box center [147, 110] width 4 height 4
click at [148, 111] on input "checkbox" at bounding box center [146, 109] width 3 height 3
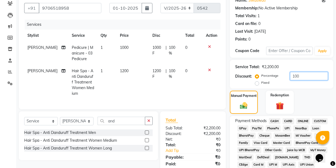
click at [299, 76] on input "100" at bounding box center [309, 76] width 38 height 8
click at [208, 104] on div "Client [PHONE_NUMBER] Date [DATE] Invoice Number V/2025 V/[PHONE_NUMBER] Servic…" at bounding box center [122, 51] width 207 height 116
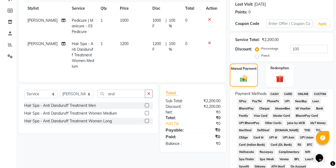
scroll to position [75, 0]
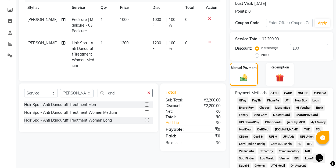
click at [261, 55] on label "Fixed" at bounding box center [265, 54] width 8 height 5
click at [256, 55] on input "Fixed" at bounding box center [258, 55] width 4 height 4
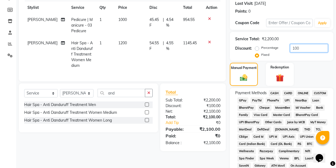
click at [301, 48] on input "100" at bounding box center [309, 48] width 38 height 8
click at [286, 100] on span "UPI" at bounding box center [286, 100] width 8 height 6
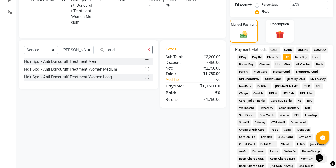
scroll to position [118, 0]
click at [275, 51] on span "CASH" at bounding box center [274, 50] width 12 height 6
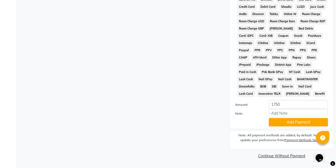
scroll to position [255, 0]
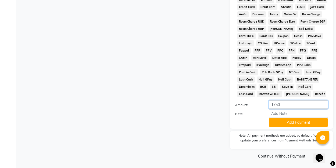
click at [282, 103] on input "1750" at bounding box center [297, 104] width 59 height 8
click at [282, 123] on button "Add Payment" at bounding box center [297, 122] width 59 height 8
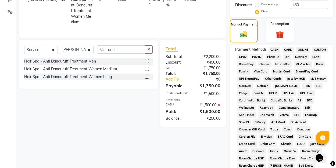
scroll to position [117, 0]
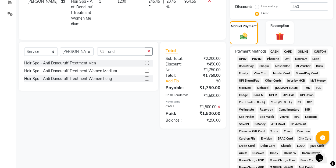
click at [286, 59] on span "UPI" at bounding box center [286, 59] width 8 height 6
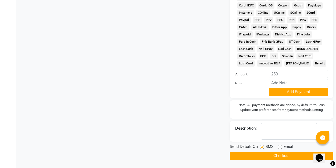
scroll to position [286, 0]
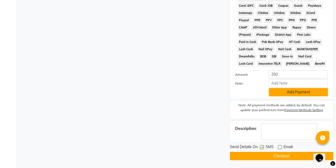
click at [283, 92] on button "Add Payment" at bounding box center [297, 92] width 59 height 8
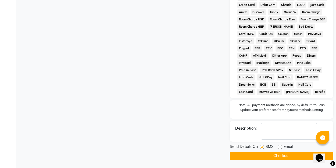
click at [274, 156] on button "Checkout" at bounding box center [281, 156] width 103 height 8
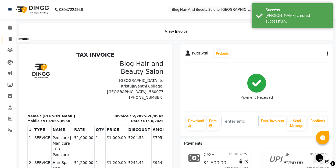
click at [10, 39] on icon at bounding box center [10, 39] width 3 height 4
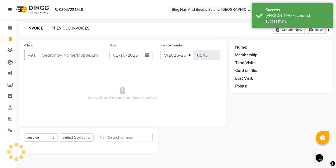
click at [69, 28] on link "PREVIOUS INVOICES" at bounding box center [71, 28] width 38 height 5
